Goal: Transaction & Acquisition: Subscribe to service/newsletter

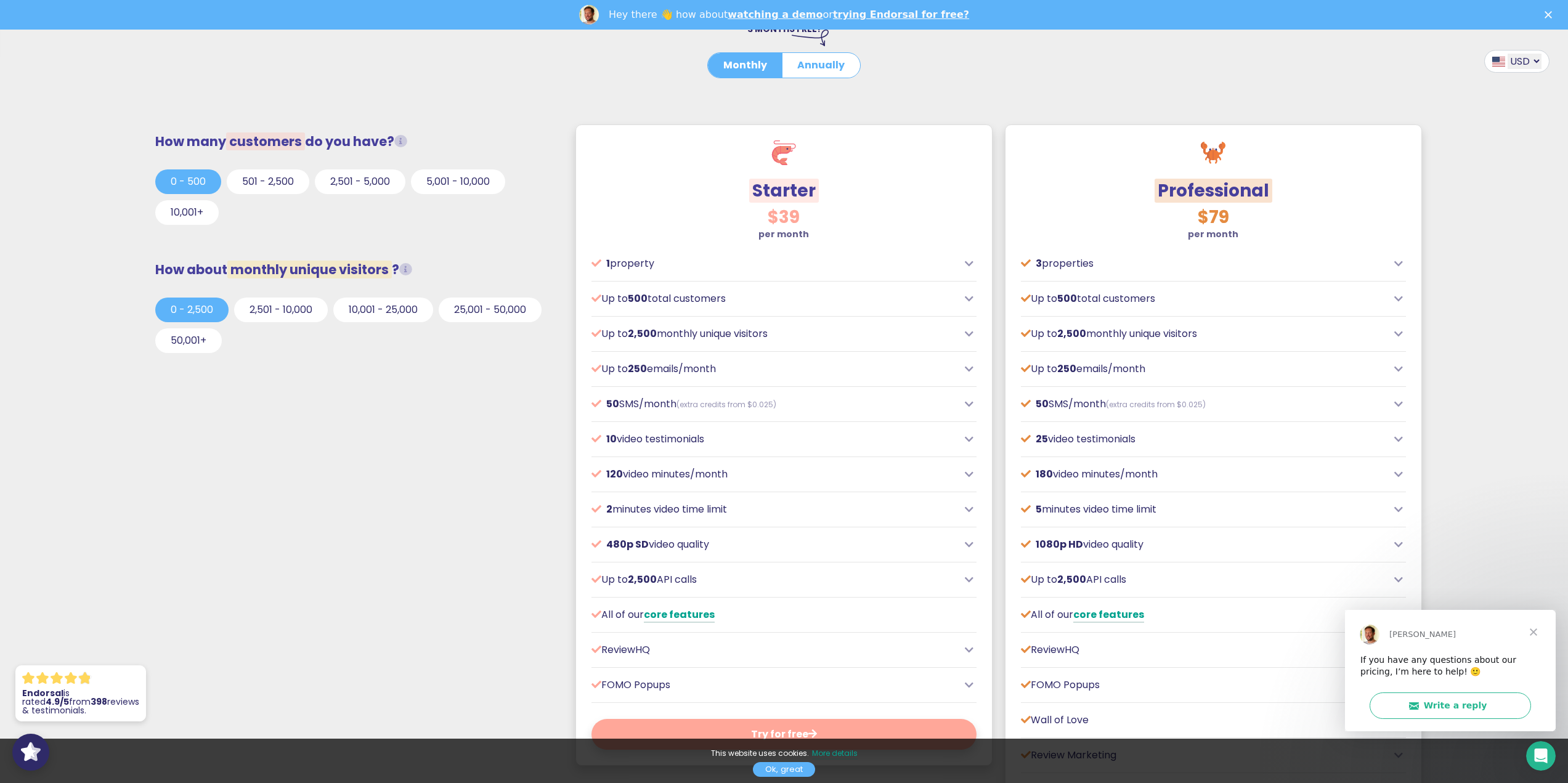
scroll to position [369, 0]
click at [1004, 292] on div "Professional $79 per month Perfect for growing businesses including SaaS and e-…" at bounding box center [1213, 566] width 429 height 900
click at [977, 297] on div "$39 per month Designed for local or small businesses, often with physical locat…" at bounding box center [784, 481] width 416 height 564
click at [975, 297] on div "Up to 500 total customers" at bounding box center [784, 296] width 385 height 15
click at [966, 297] on icon at bounding box center [969, 296] width 9 height 10
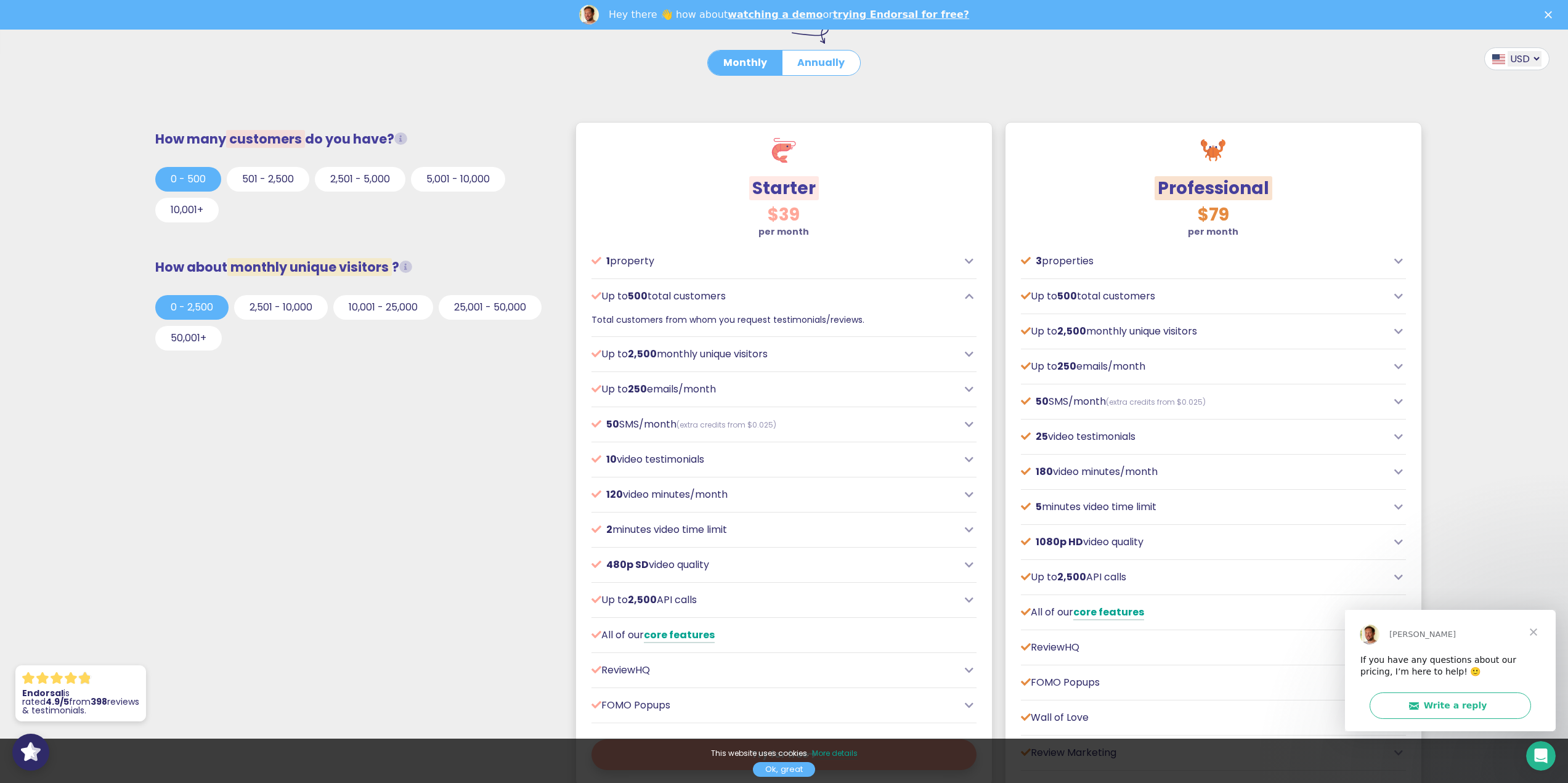
click at [966, 297] on icon at bounding box center [969, 296] width 9 height 10
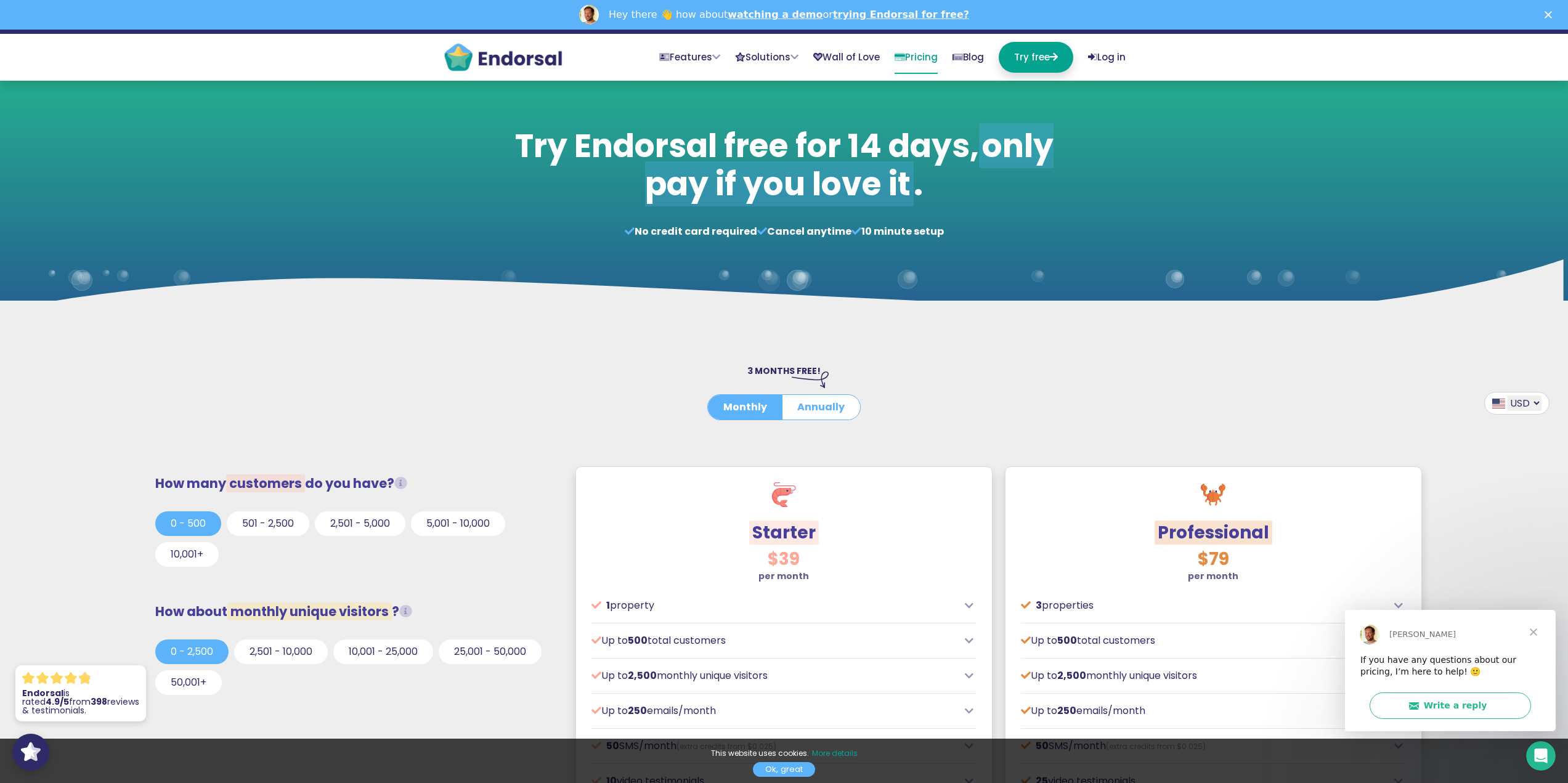
scroll to position [0, 0]
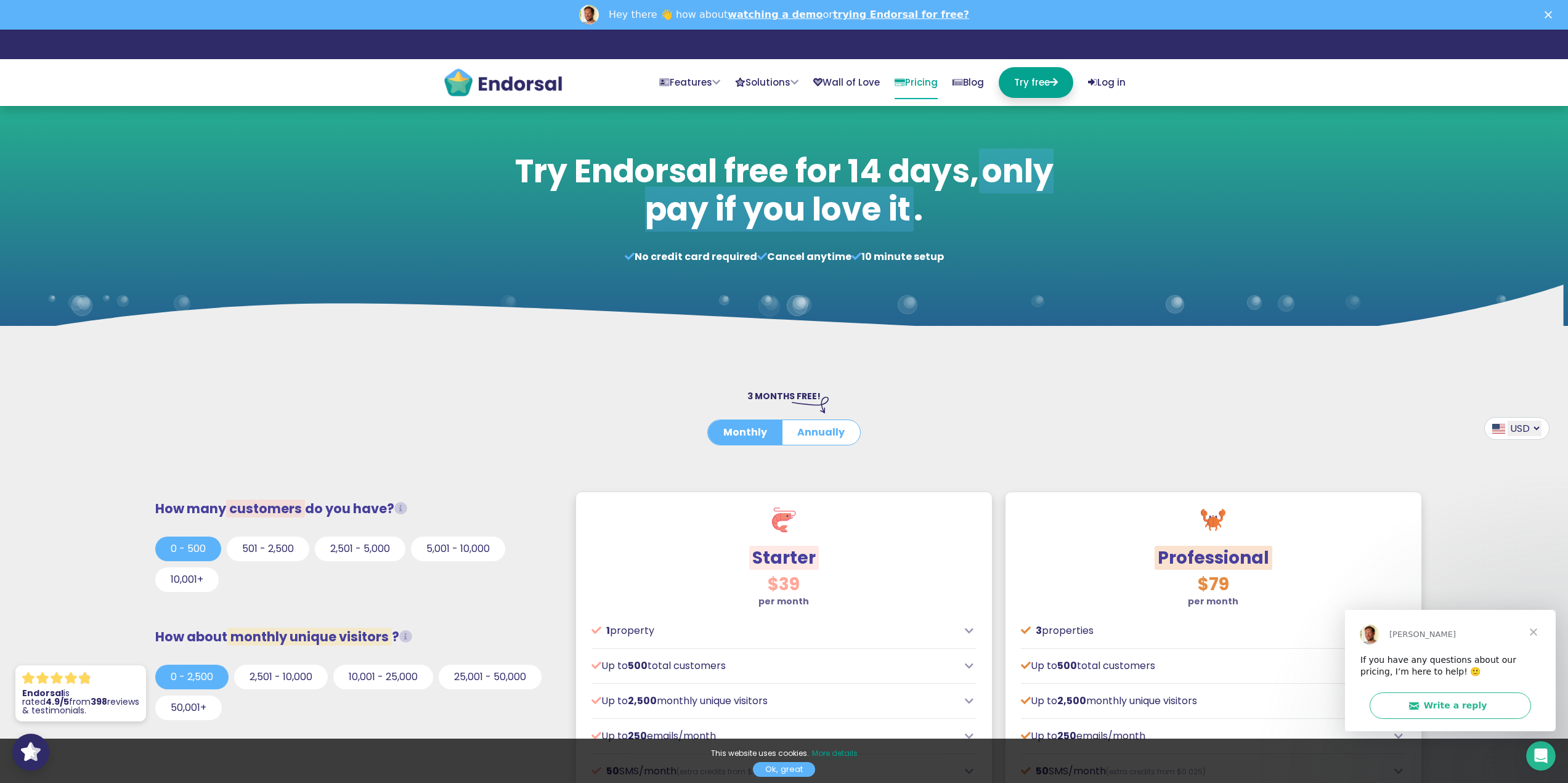
drag, startPoint x: 606, startPoint y: 325, endPoint x: 638, endPoint y: 206, distance: 123.2
drag, startPoint x: 736, startPoint y: 282, endPoint x: 700, endPoint y: 248, distance: 49.5
click at [708, 253] on div "Try Endorsal free for 14 days, only pay if you love it . No credit card require…" at bounding box center [784, 208] width 684 height 174
click at [598, 182] on h1 "Try Endorsal free for 14 days, only pay if you love it ." at bounding box center [784, 191] width 551 height 77
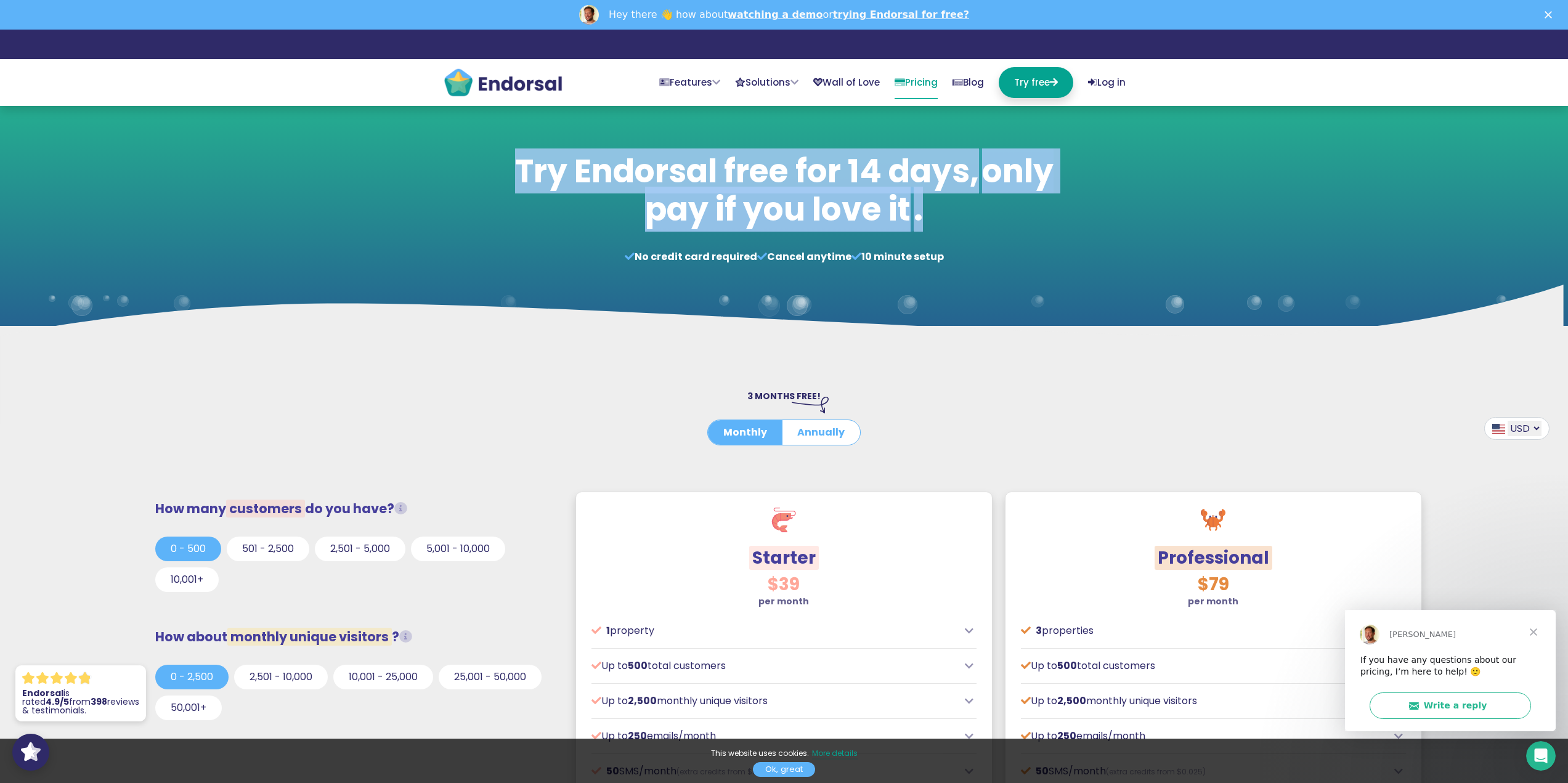
drag, startPoint x: 483, startPoint y: 154, endPoint x: 1089, endPoint y: 194, distance: 607.3
click at [1089, 194] on div "Try Endorsal free for 14 days, only pay if you love it . No credit card require…" at bounding box center [784, 208] width 684 height 174
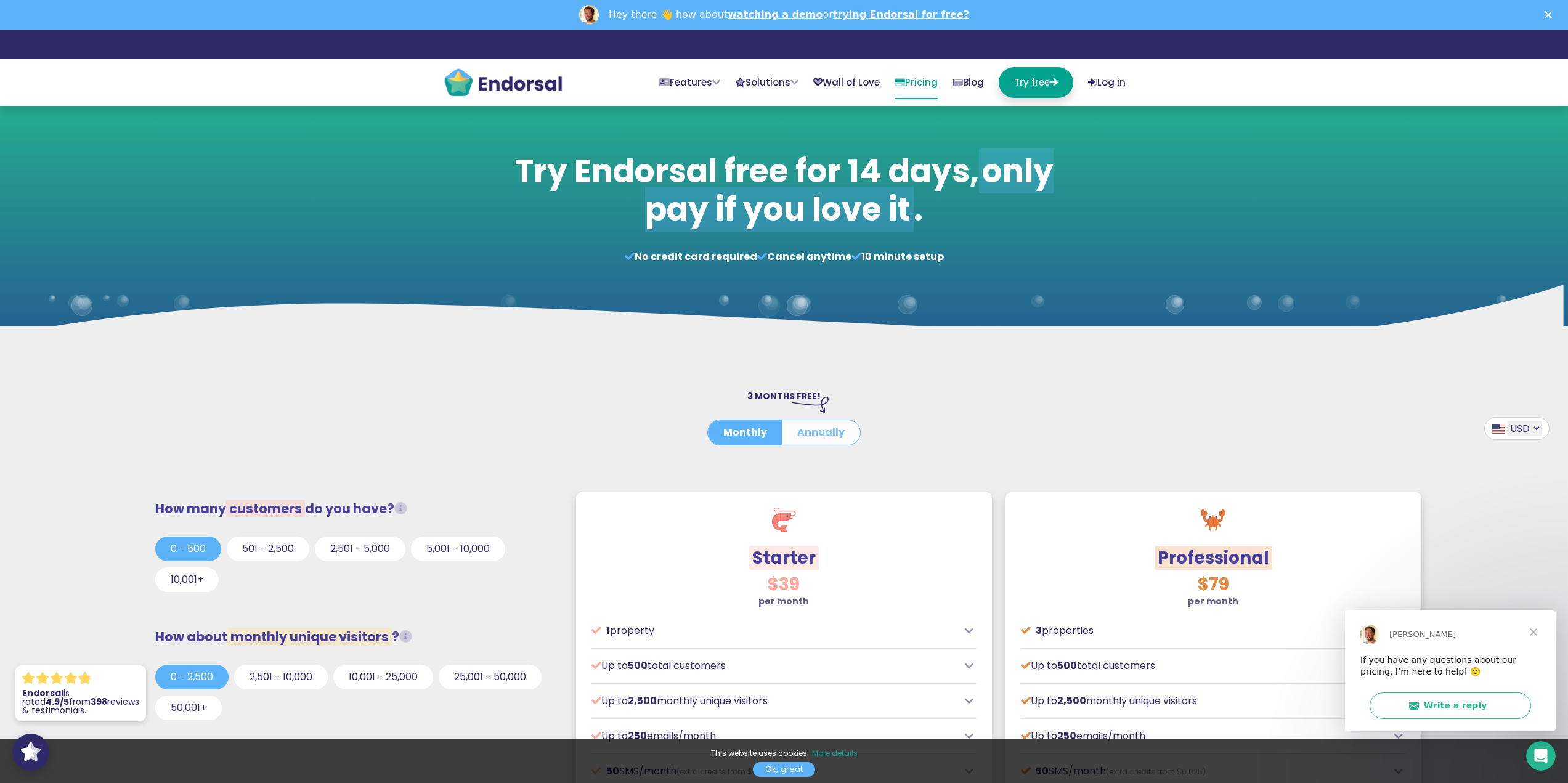
click at [826, 433] on button "Annually" at bounding box center [821, 432] width 78 height 24
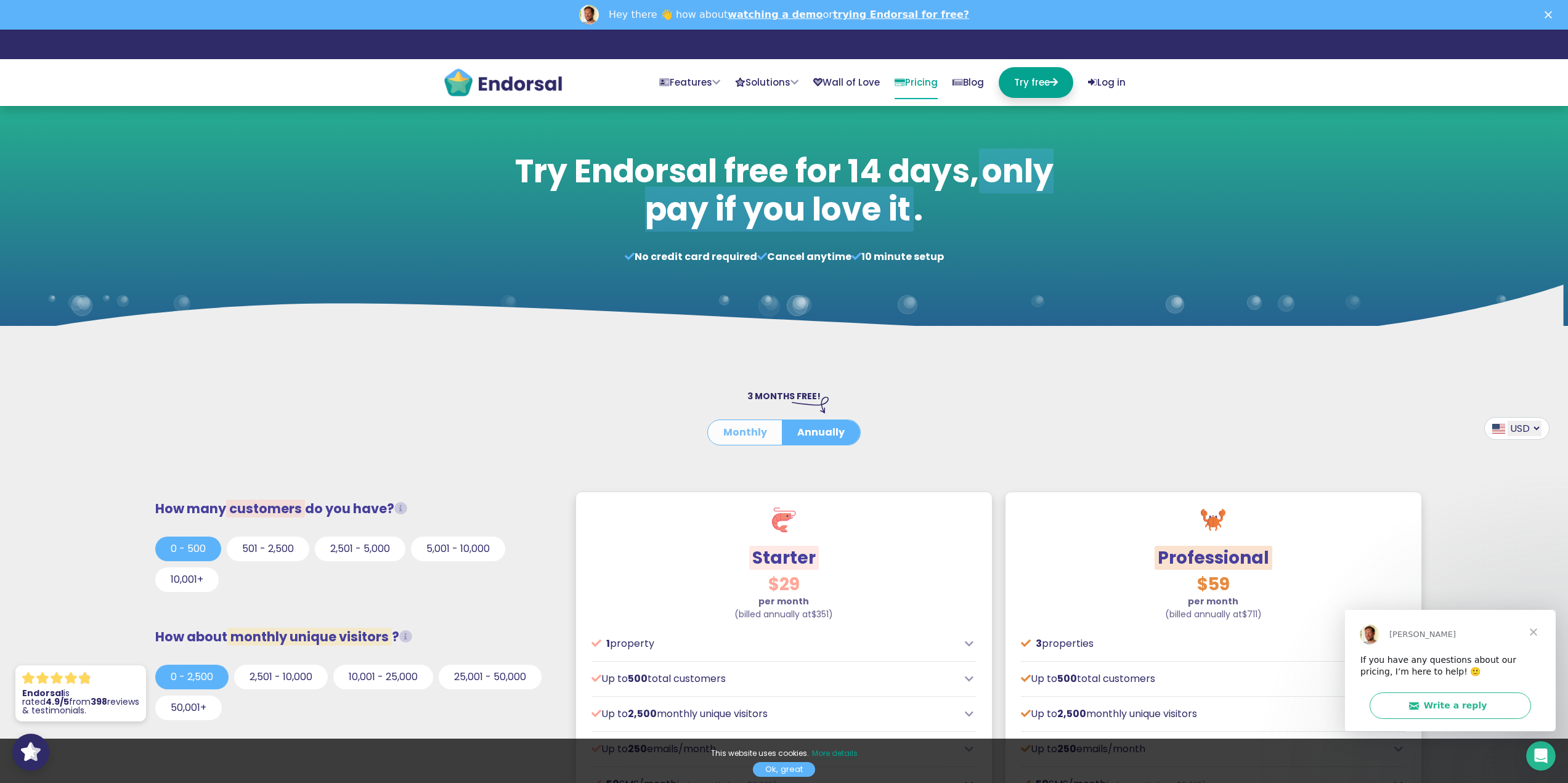
click at [731, 435] on button "Monthly" at bounding box center [744, 432] width 75 height 24
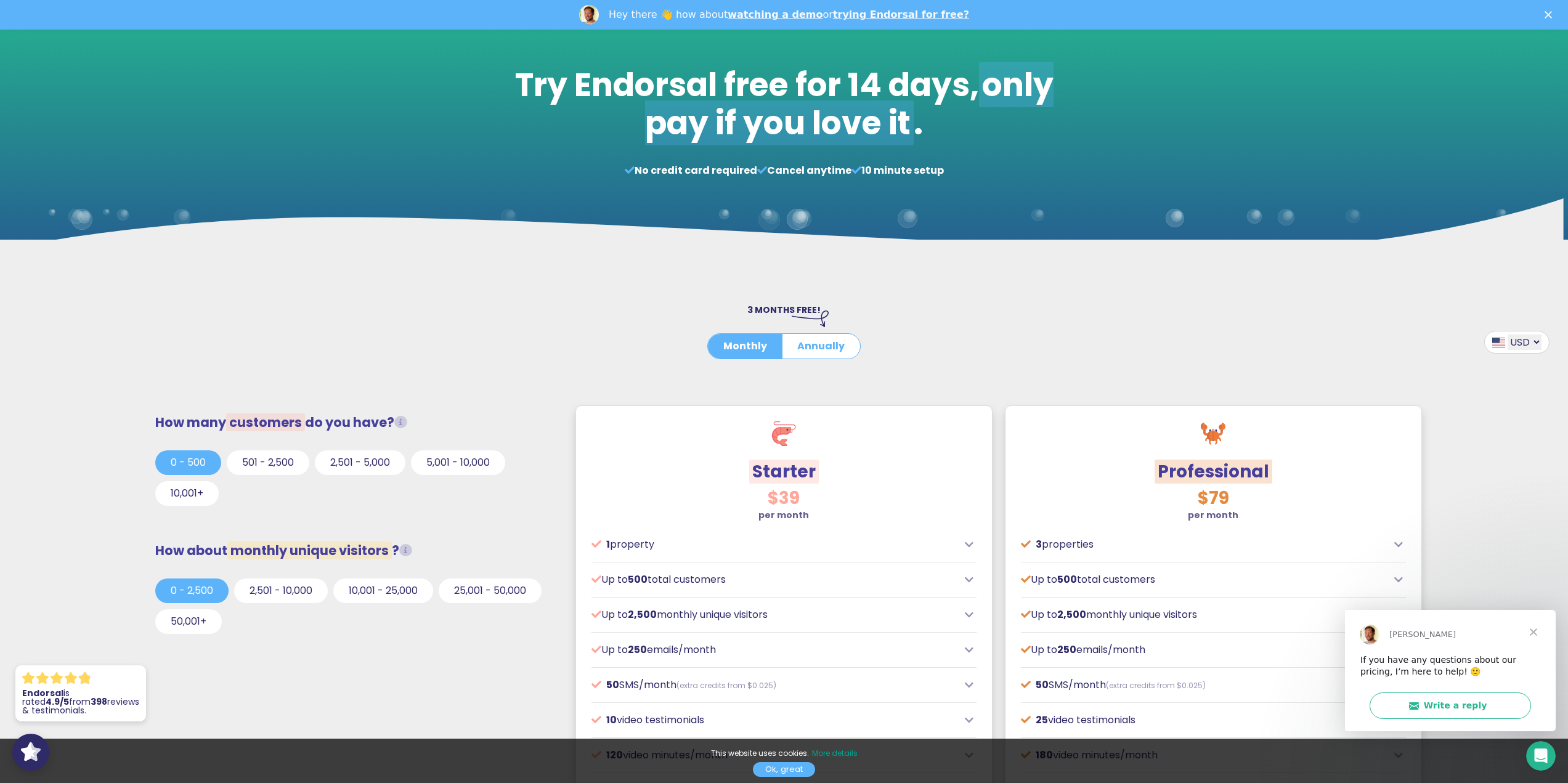
scroll to position [247, 0]
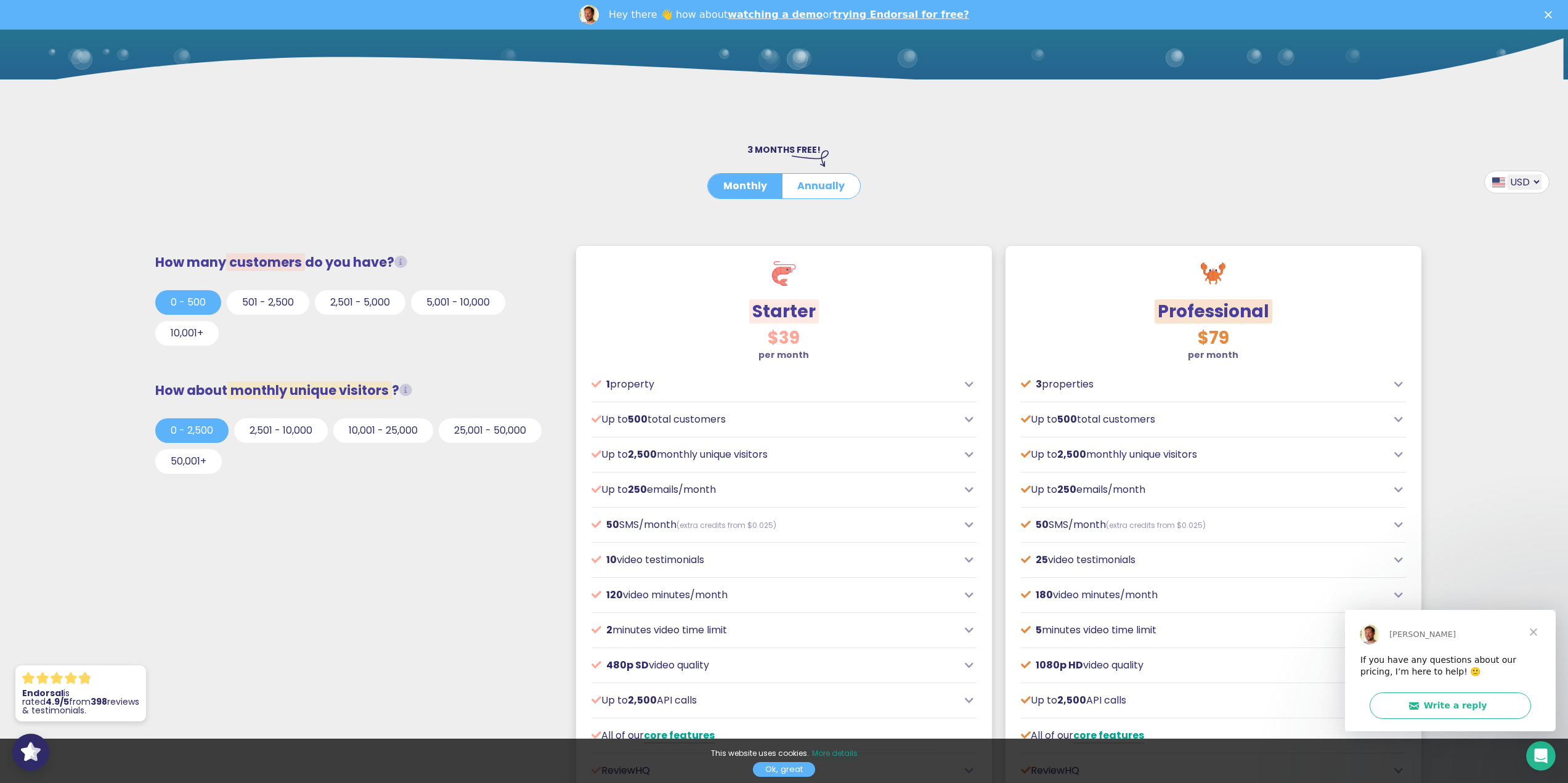
click at [275, 390] on span "monthly unique visitors" at bounding box center [309, 390] width 165 height 18
click at [412, 389] on icon at bounding box center [405, 391] width 13 height 13
click at [296, 454] on button "2,501 - 10,000" at bounding box center [281, 457] width 94 height 24
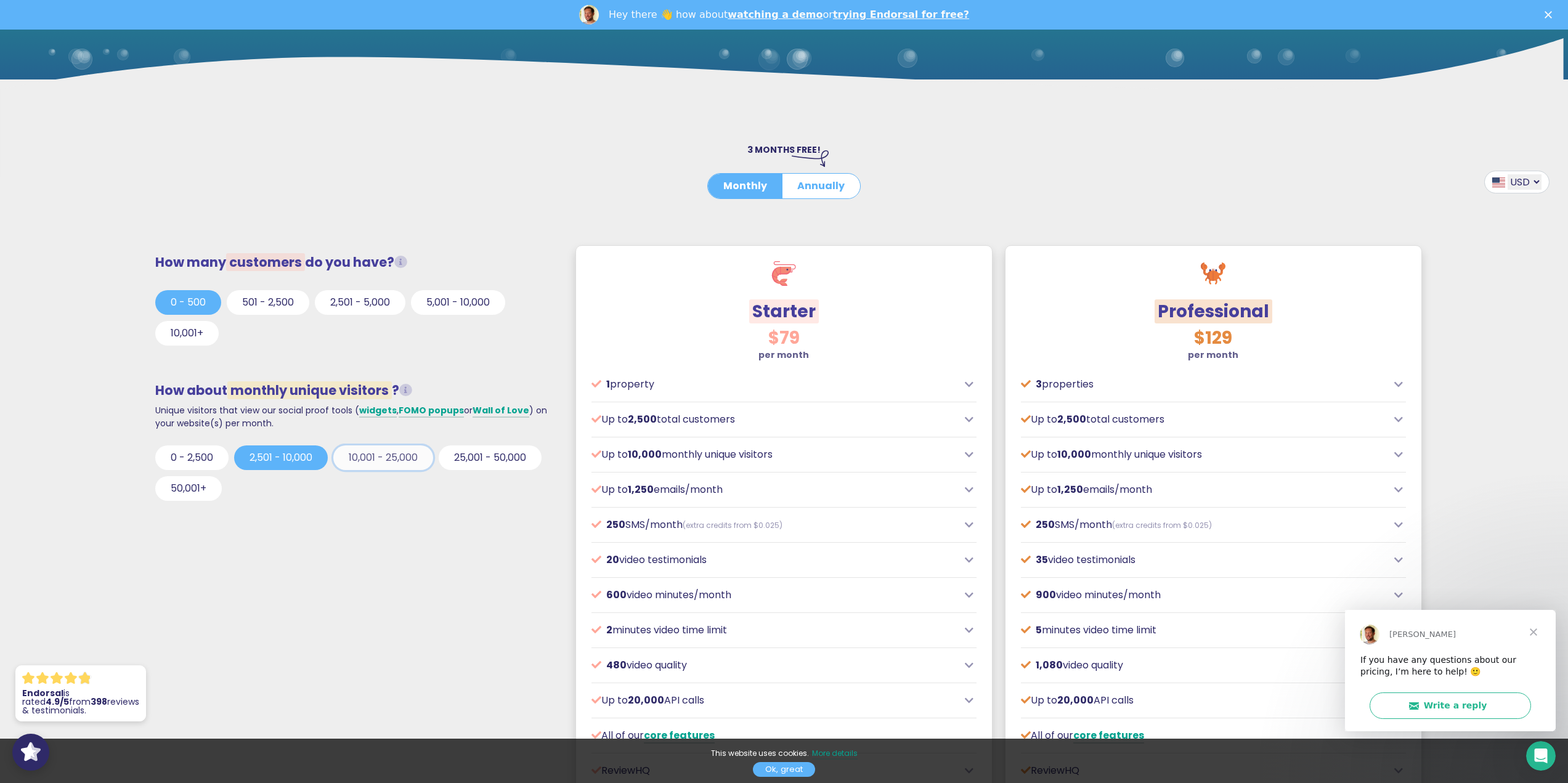
click at [401, 458] on button "10,001 - 25,000" at bounding box center [383, 457] width 100 height 24
click at [493, 451] on button "25,001 - 50,000" at bounding box center [490, 457] width 103 height 24
click at [422, 457] on button "10,001 - 25,000" at bounding box center [383, 457] width 100 height 24
click at [314, 456] on button "2,501 - 10,000" at bounding box center [281, 457] width 94 height 24
click at [218, 458] on button "0 - 2,500" at bounding box center [191, 457] width 73 height 24
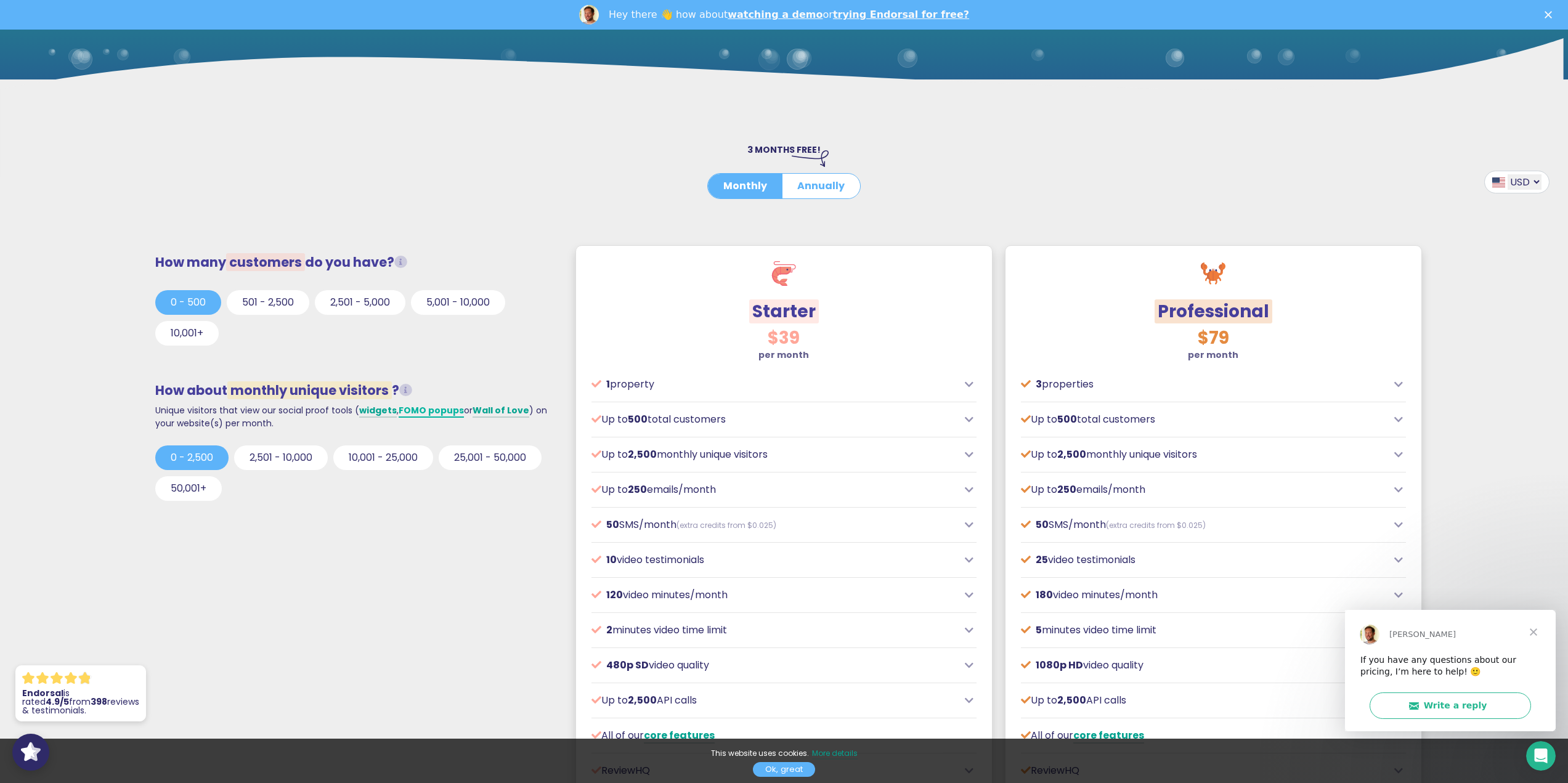
click at [436, 406] on link "FOMO popups" at bounding box center [431, 411] width 65 height 13
click at [937, 169] on div at bounding box center [784, 170] width 766 height 6
click at [790, 185] on button "Annually" at bounding box center [821, 185] width 78 height 24
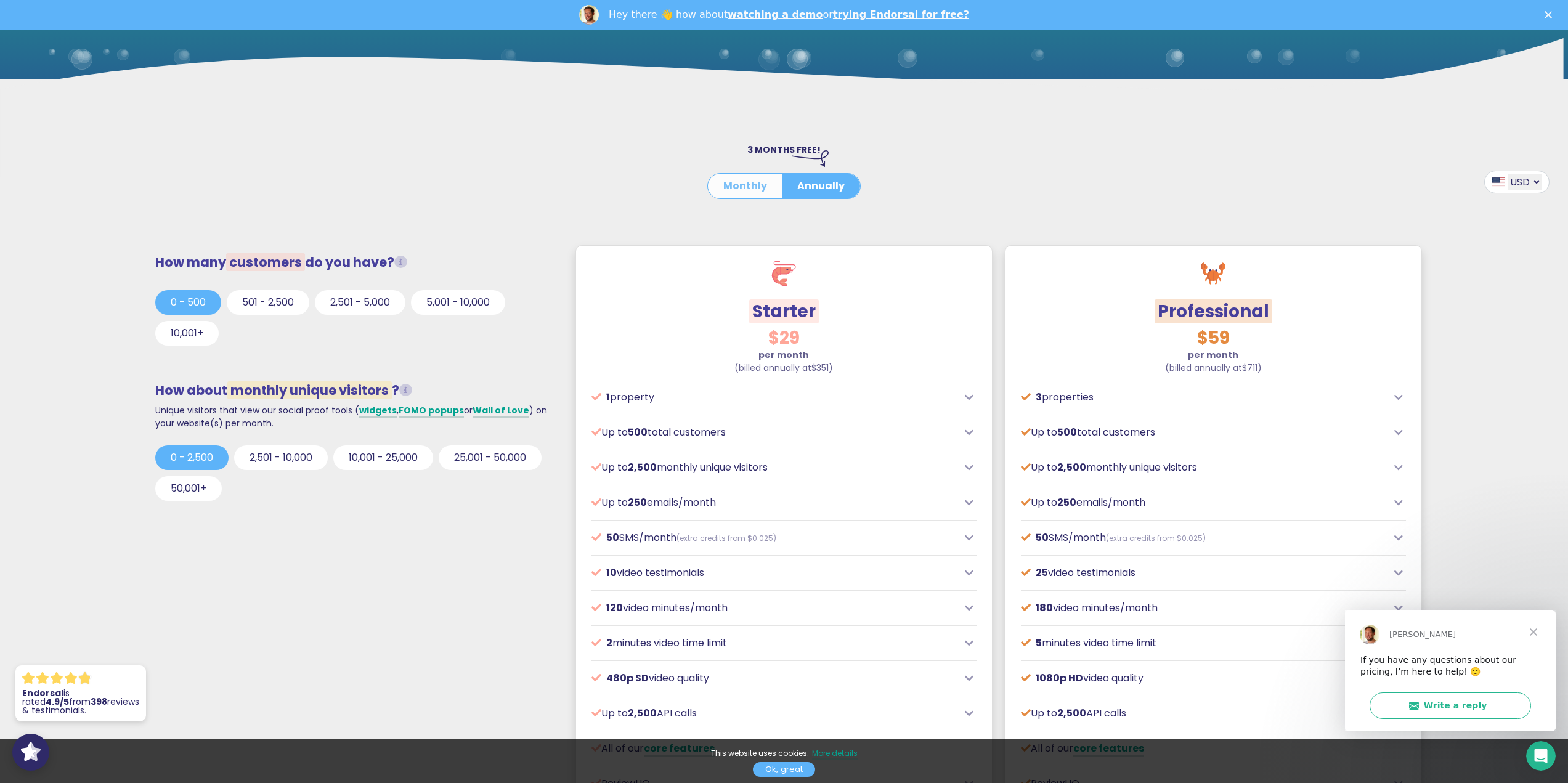
click at [744, 191] on button "Monthly" at bounding box center [744, 185] width 75 height 24
